Goal: Ask a question: Seek information or help from site administrators or community

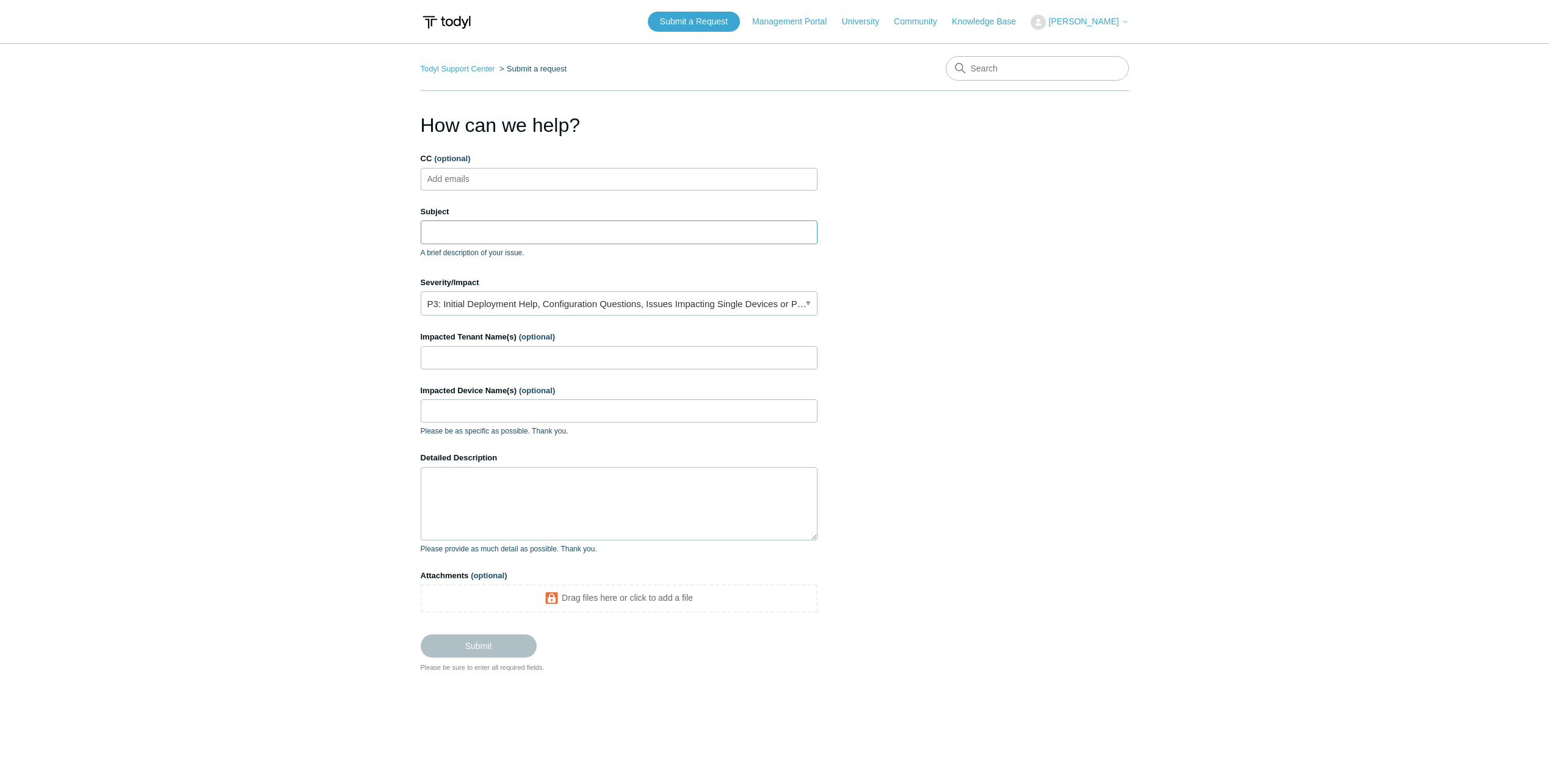
click at [606, 232] on input "Subject" at bounding box center [619, 231] width 397 height 23
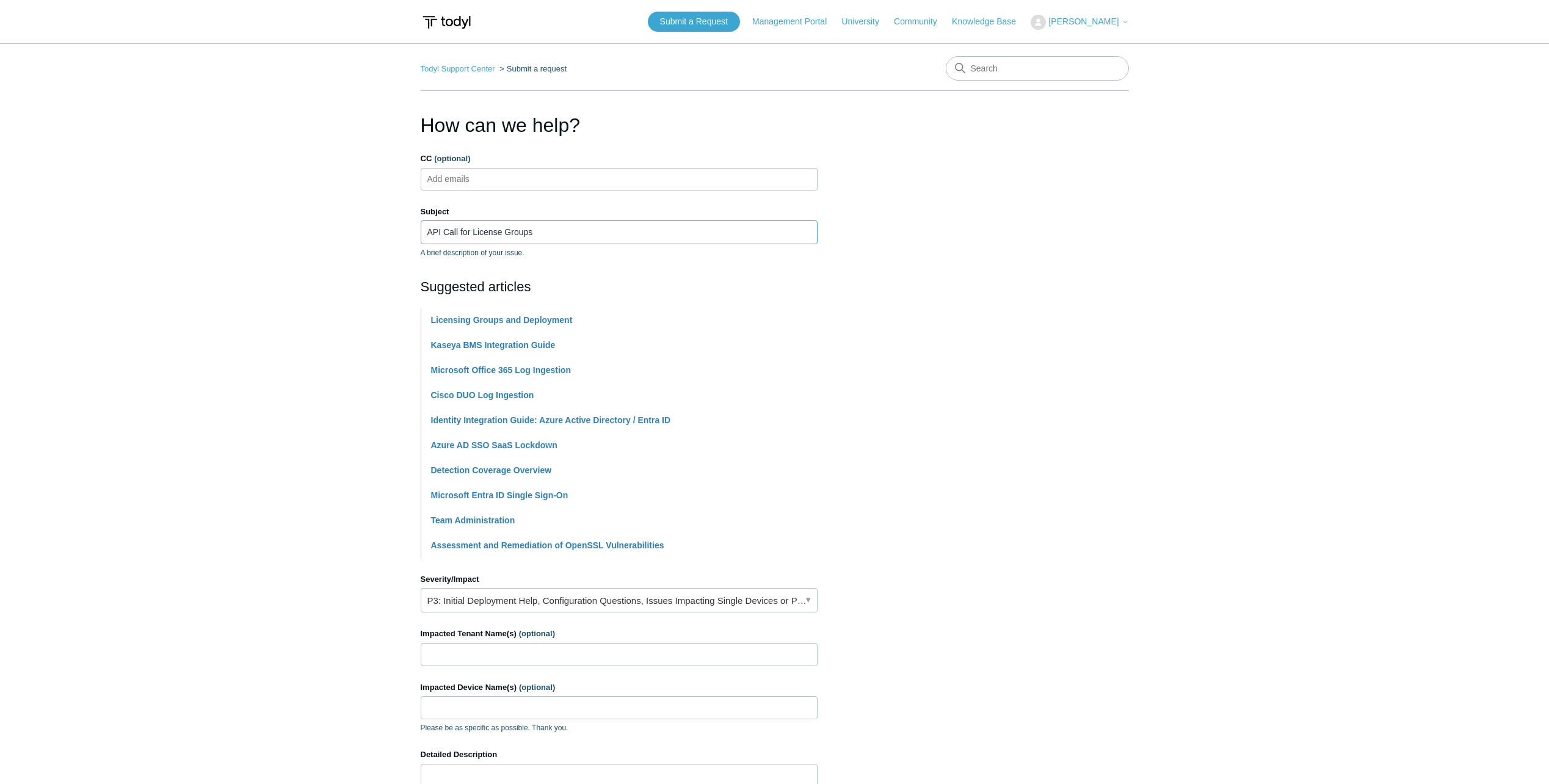
type input "API Call for License Groups"
click at [954, 319] on section "How can we help? CC (optional) Add emails Subject API Call for License Groups A…" at bounding box center [774, 540] width 708 height 859
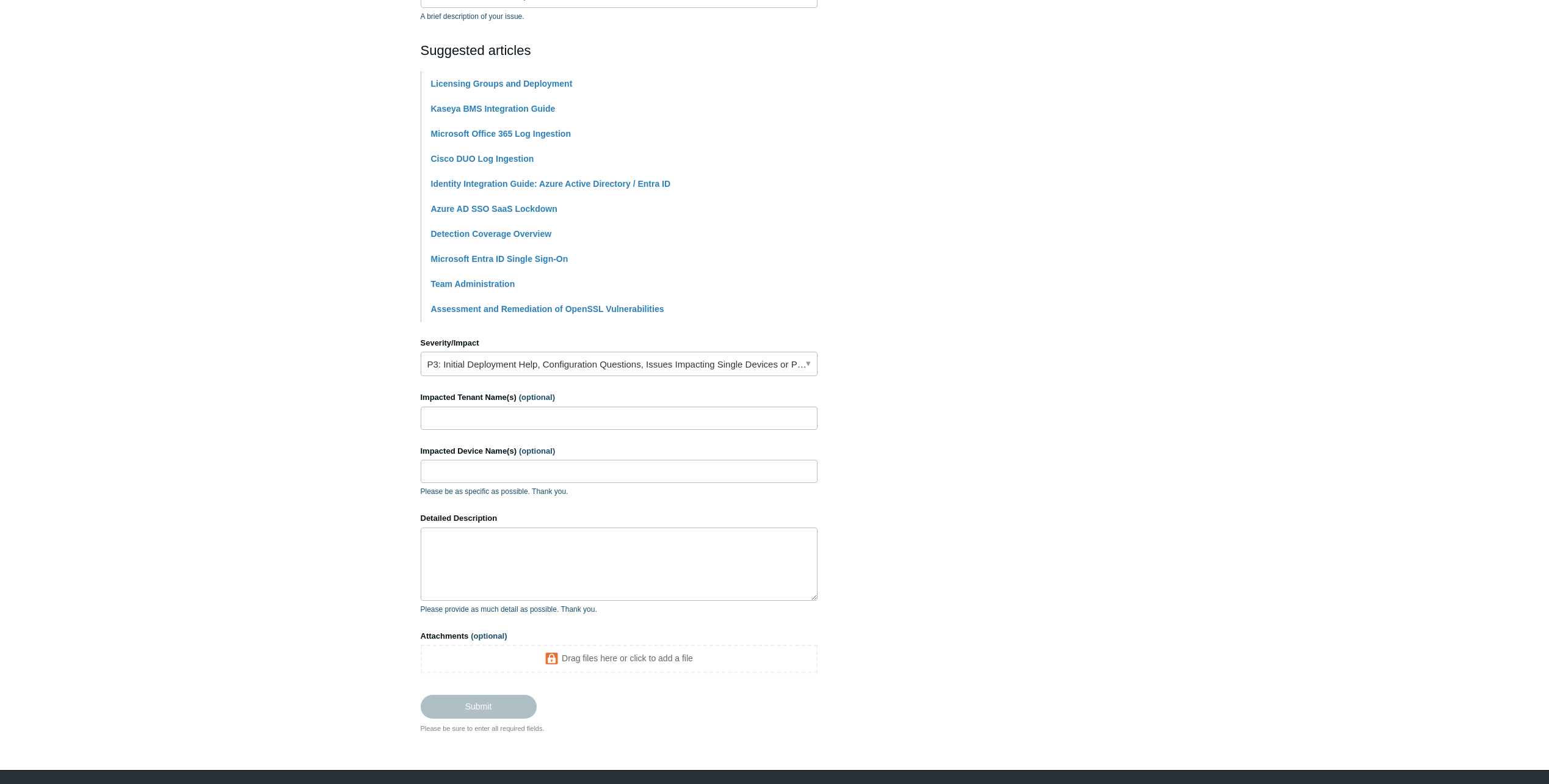
scroll to position [244, 0]
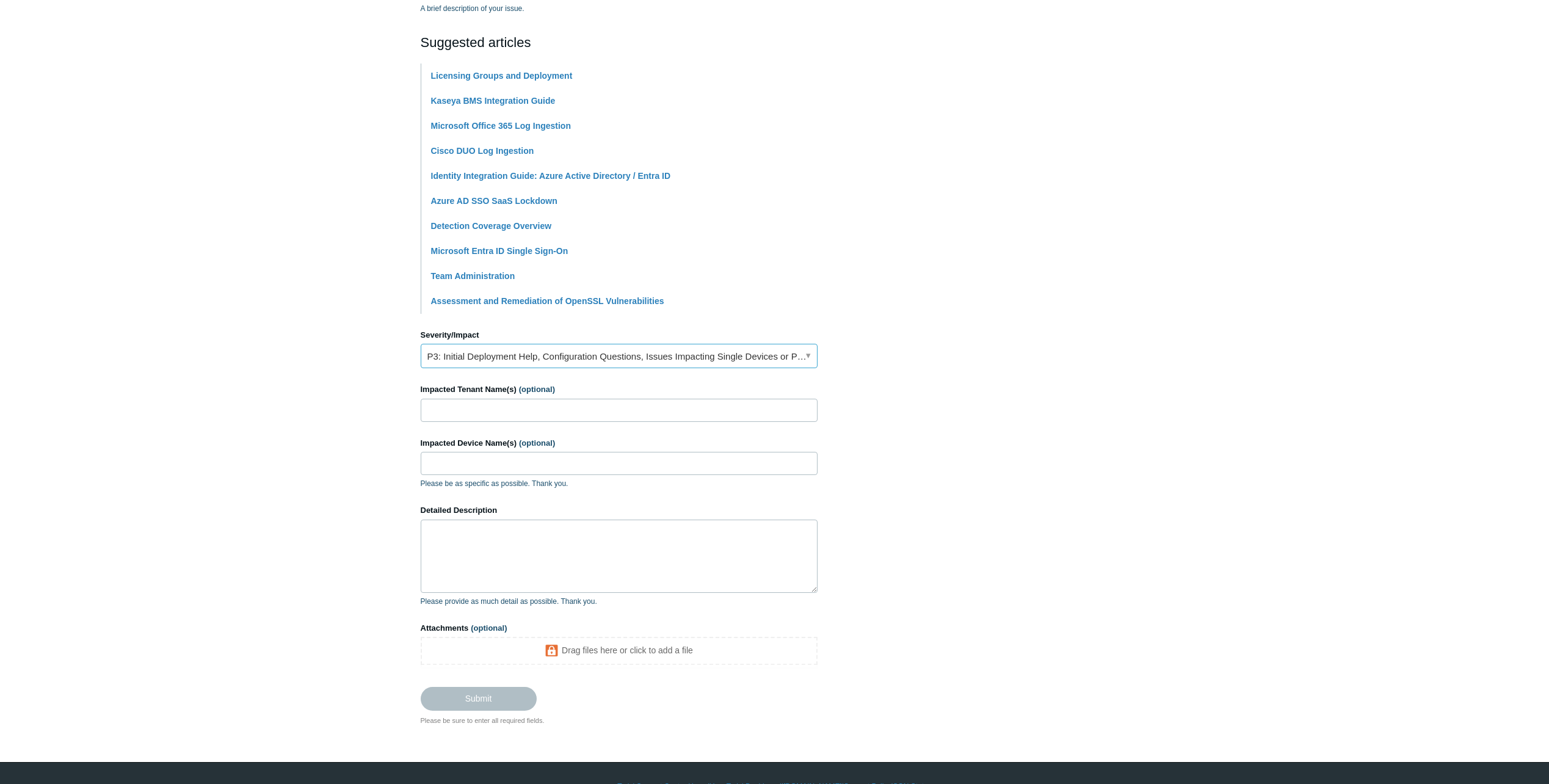
click at [695, 359] on link "P3: Initial Deployment Help, Configuration Questions, Issues Impacting Single D…" at bounding box center [619, 356] width 397 height 24
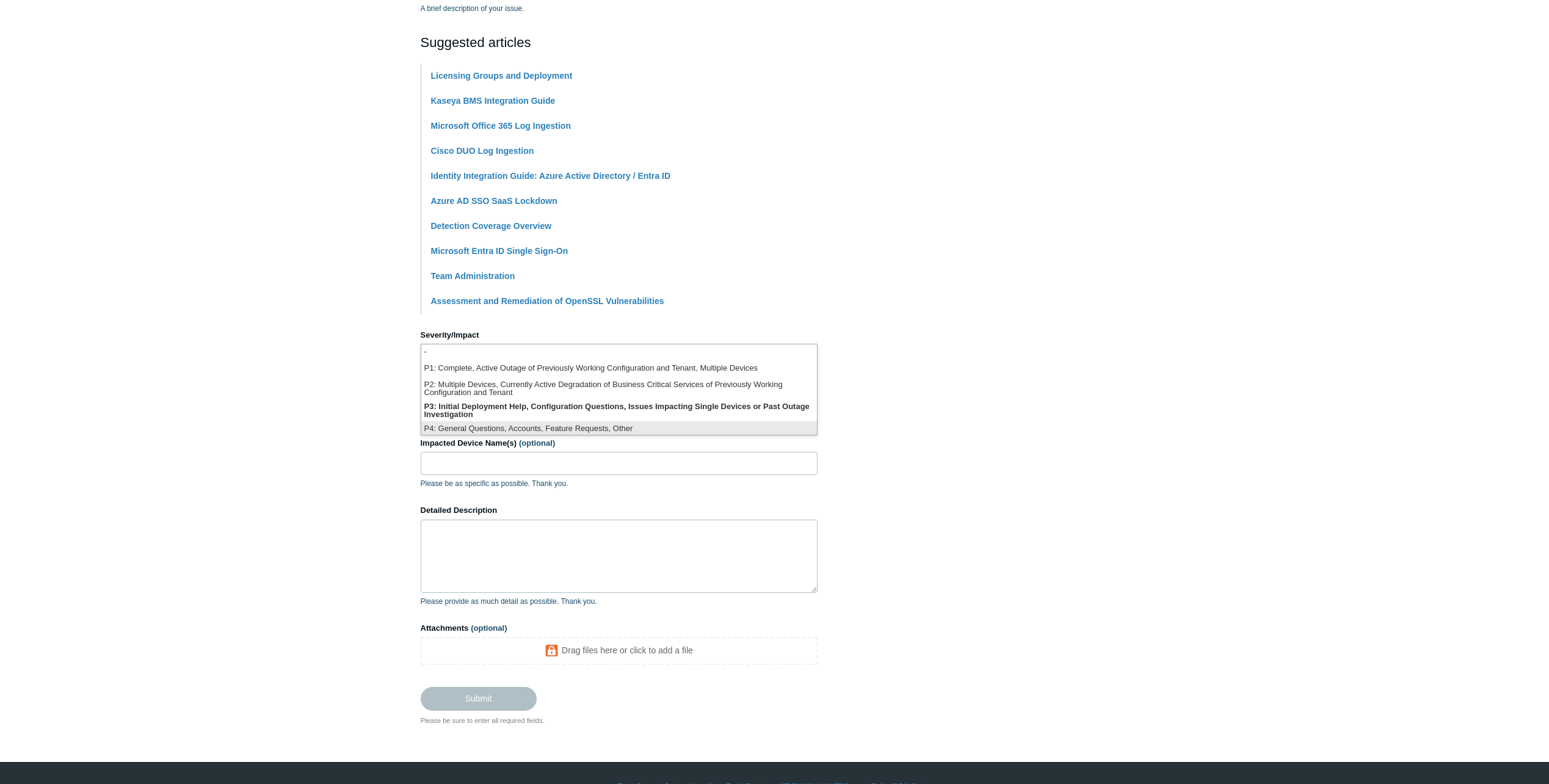
scroll to position [3, 0]
click at [625, 424] on li "P4: General Questions, Accounts, Feature Requests, Other" at bounding box center [619, 427] width 396 height 17
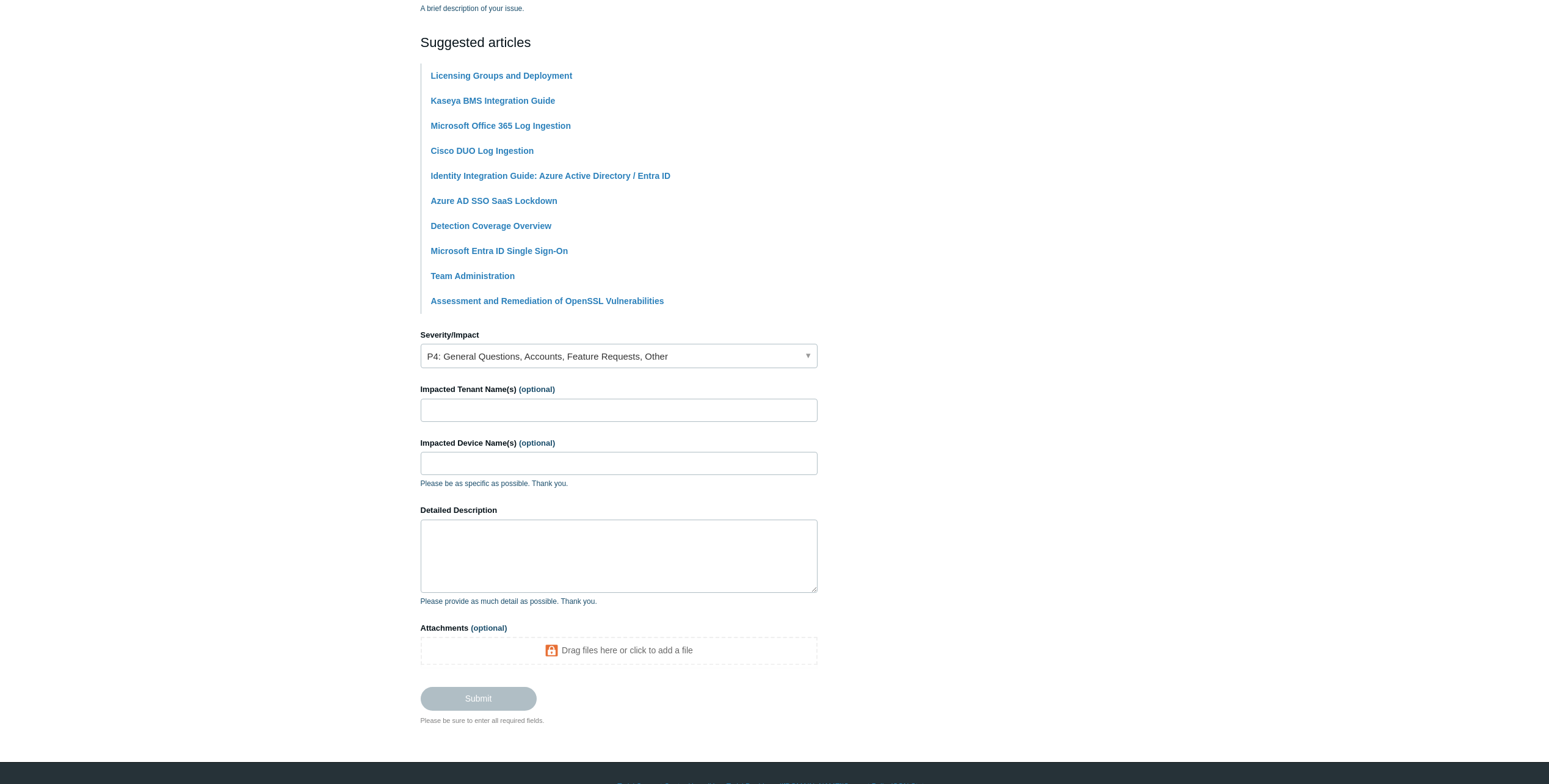
click at [921, 364] on section "How can we help? CC (optional) Add emails Subject API Call for License Groups A…" at bounding box center [774, 296] width 708 height 859
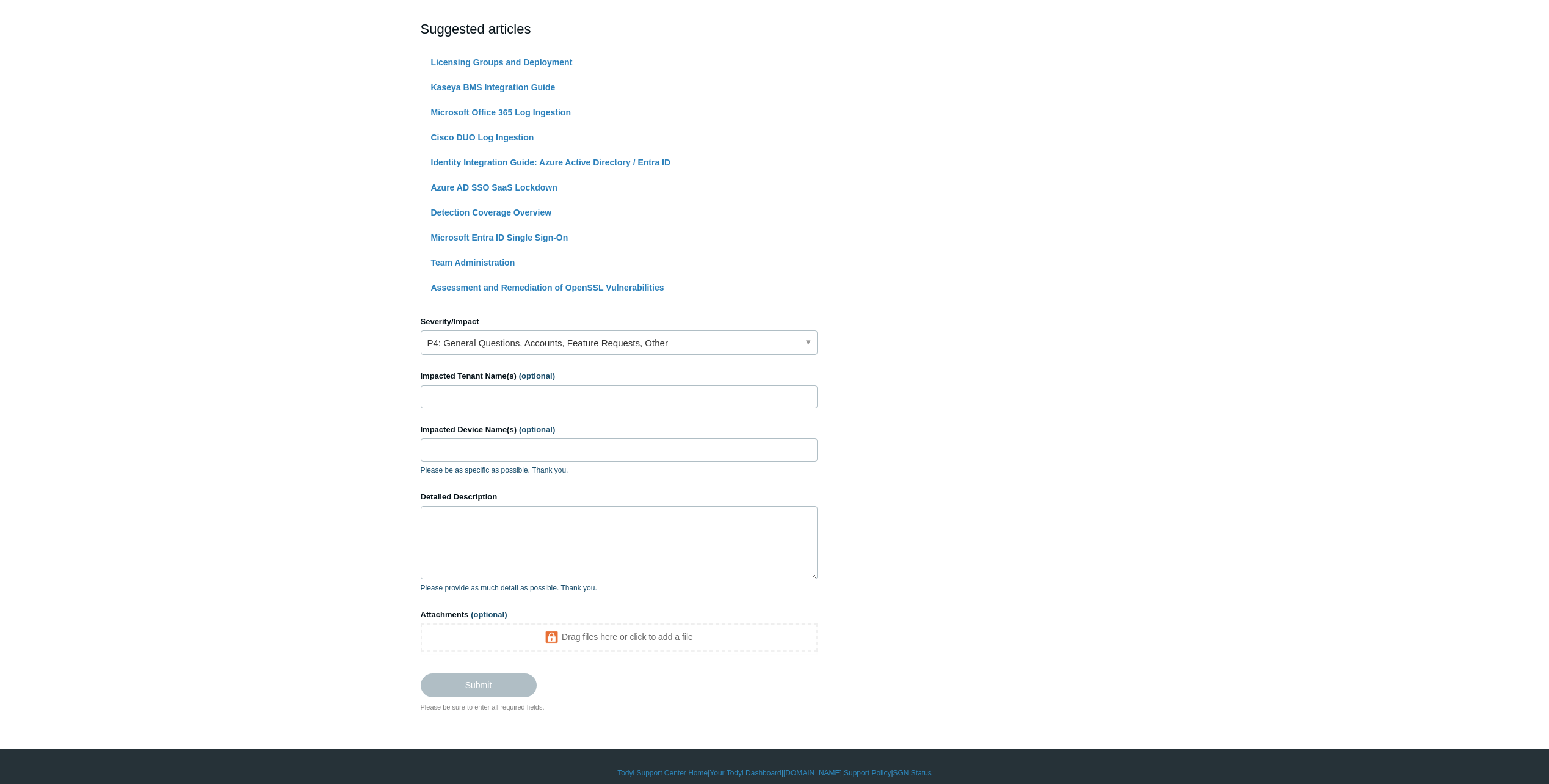
scroll to position [270, 0]
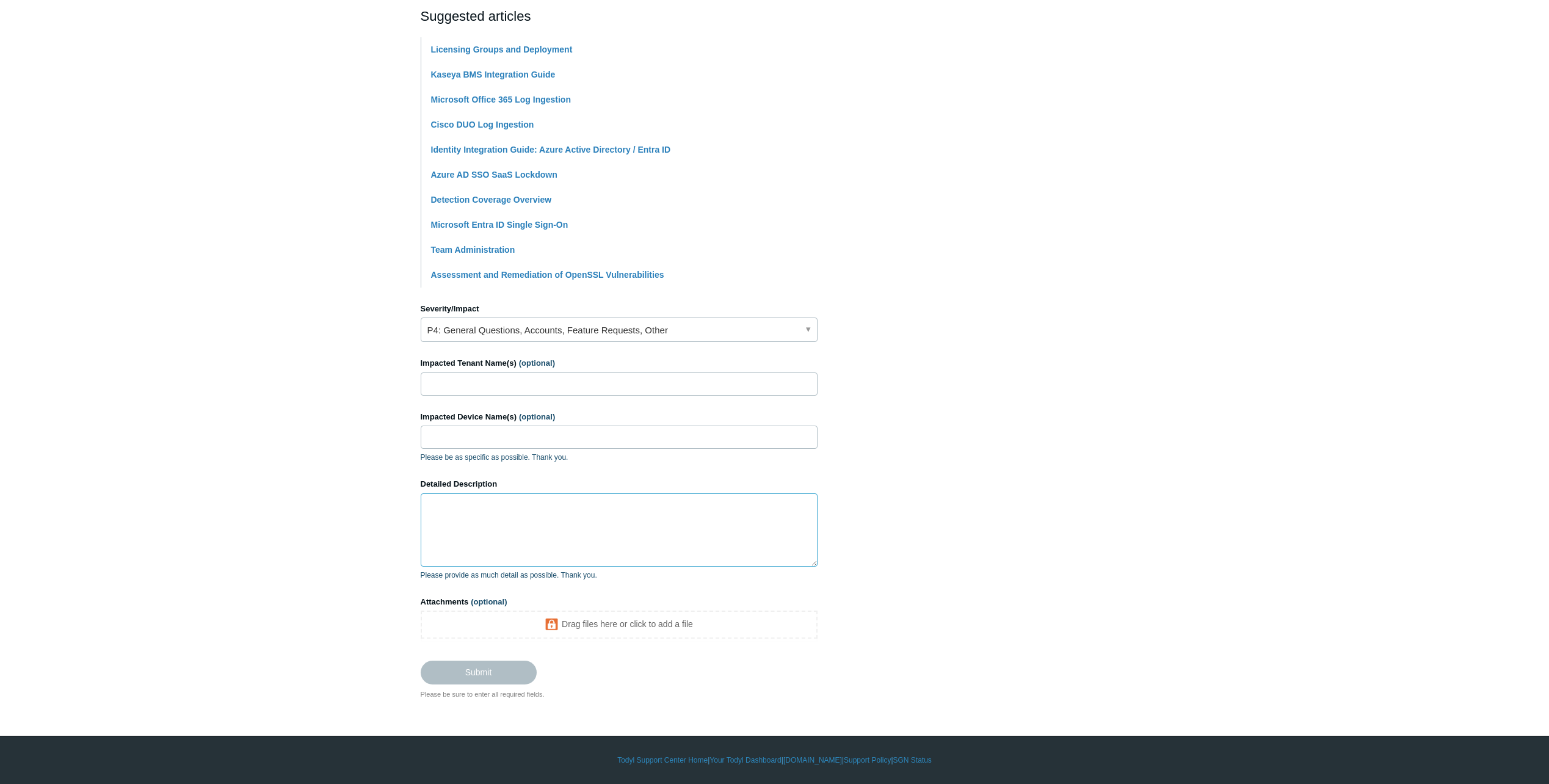
click at [510, 509] on textarea "Detailed Description" at bounding box center [619, 530] width 397 height 73
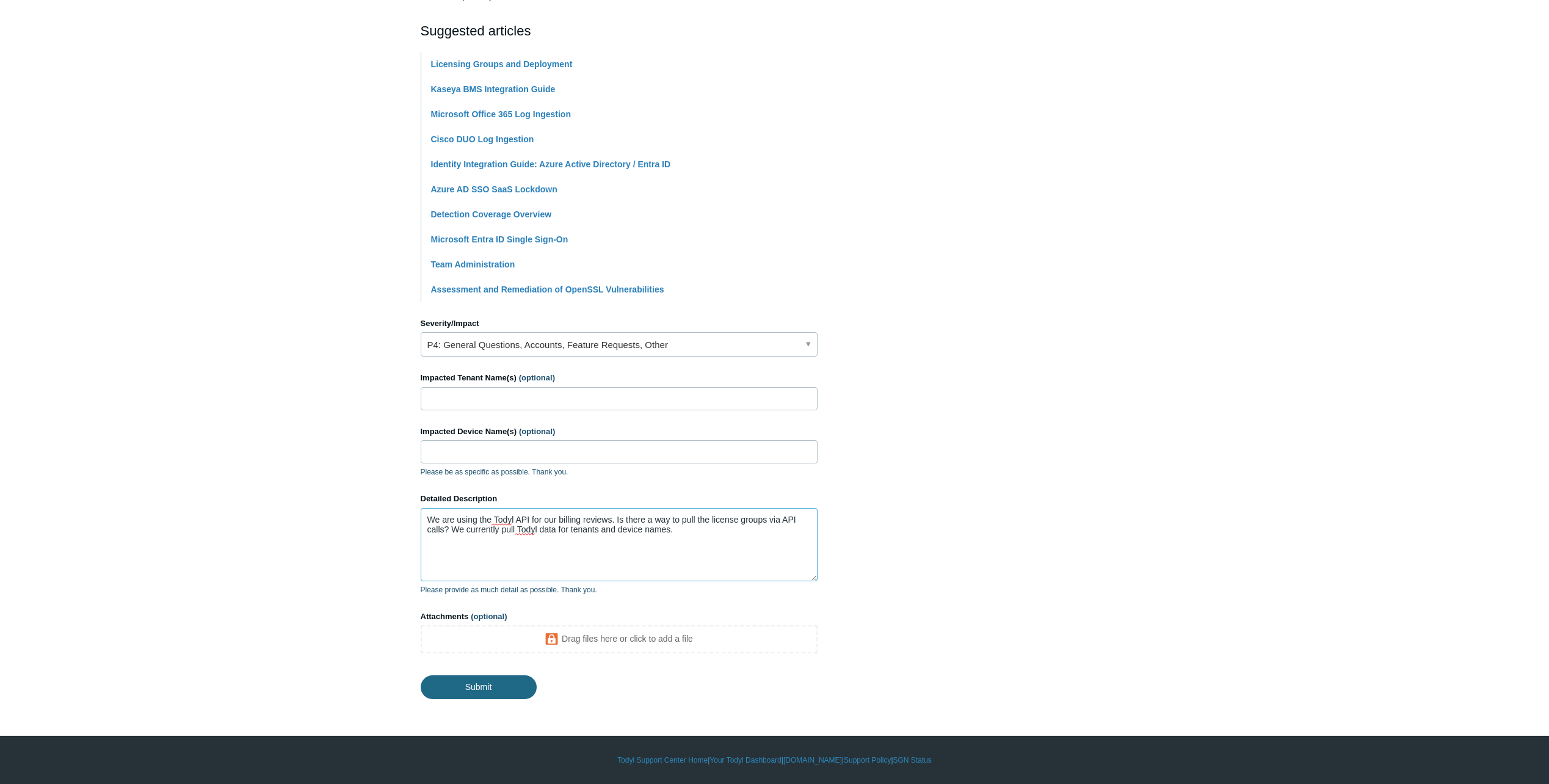
type textarea "We are using the Todyl API for our billing reviews. Is there a way to pull the …"
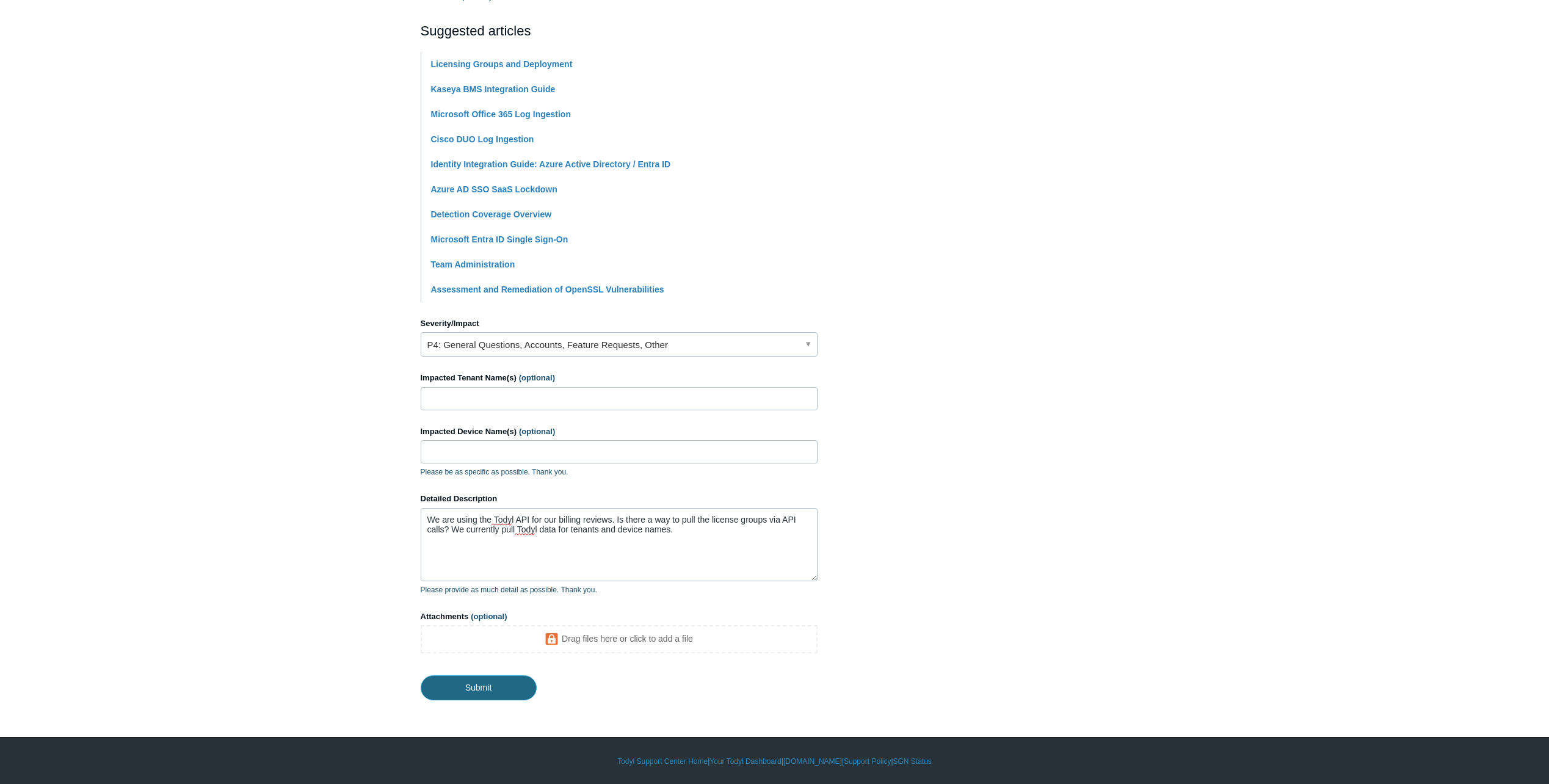
click at [489, 693] on input "Submit" at bounding box center [478, 687] width 116 height 24
